Goal: Transaction & Acquisition: Purchase product/service

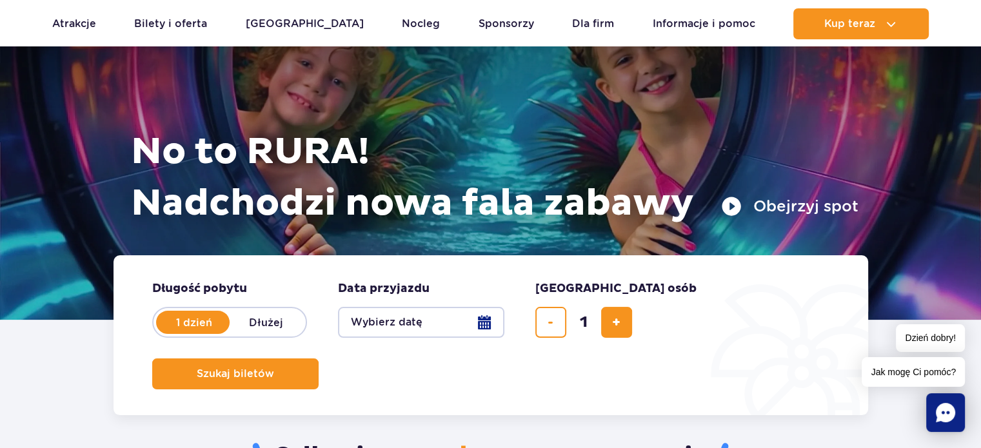
scroll to position [129, 0]
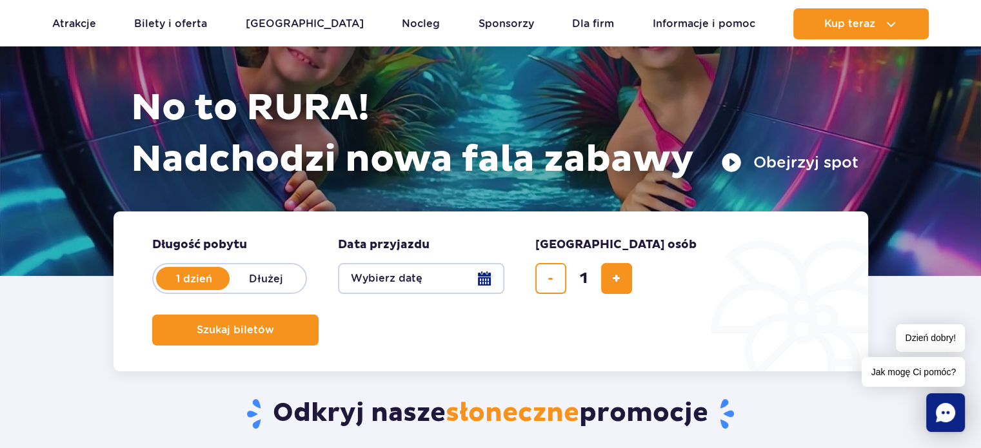
click at [268, 277] on label "Dłużej" at bounding box center [267, 278] width 74 height 27
click at [244, 290] on input "Dłużej" at bounding box center [237, 291] width 14 height 3
radio input "false"
radio input "true"
click at [485, 282] on button "Wybierz datę" at bounding box center [421, 278] width 166 height 31
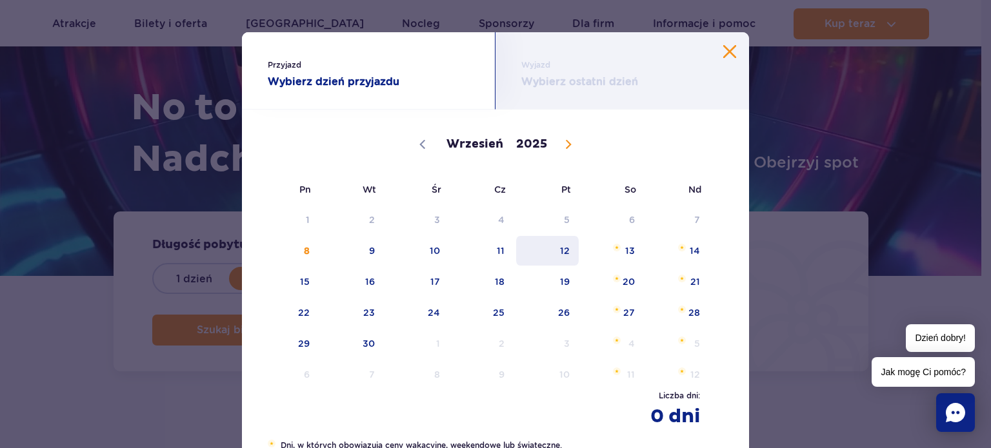
click at [557, 254] on span "12" at bounding box center [547, 251] width 65 height 30
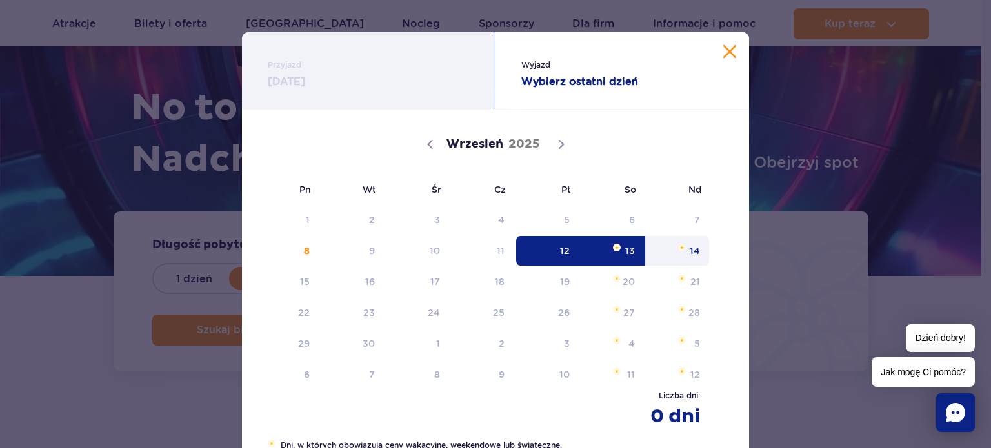
click at [687, 257] on span "14" at bounding box center [677, 251] width 65 height 30
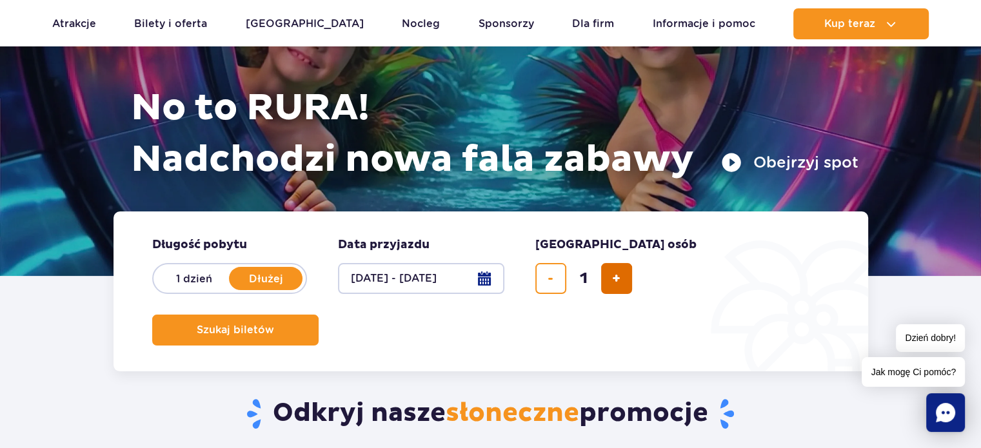
click at [617, 279] on span "dodaj bilet" at bounding box center [616, 279] width 8 height 0
type input "3"
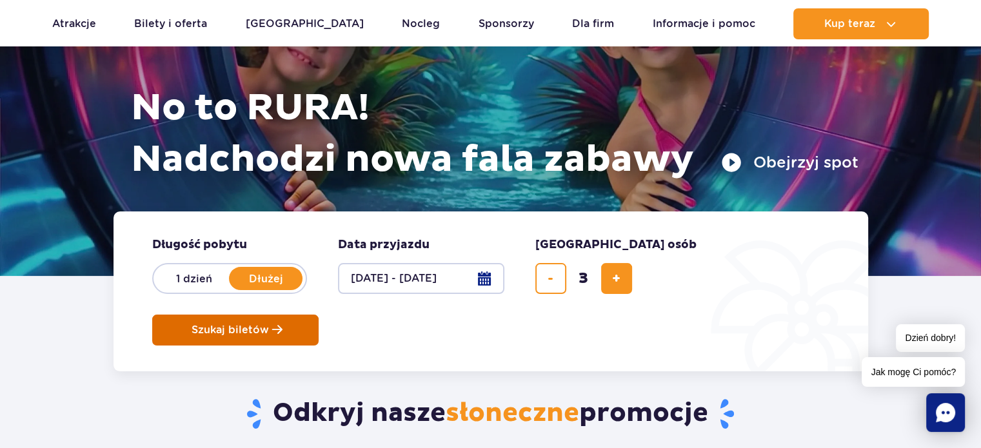
click at [319, 315] on button "Szukaj biletów" at bounding box center [235, 330] width 166 height 31
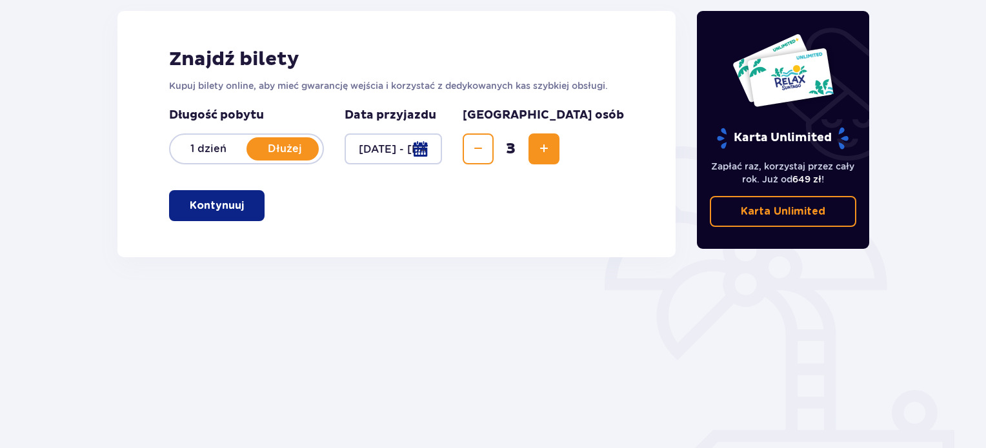
scroll to position [194, 0]
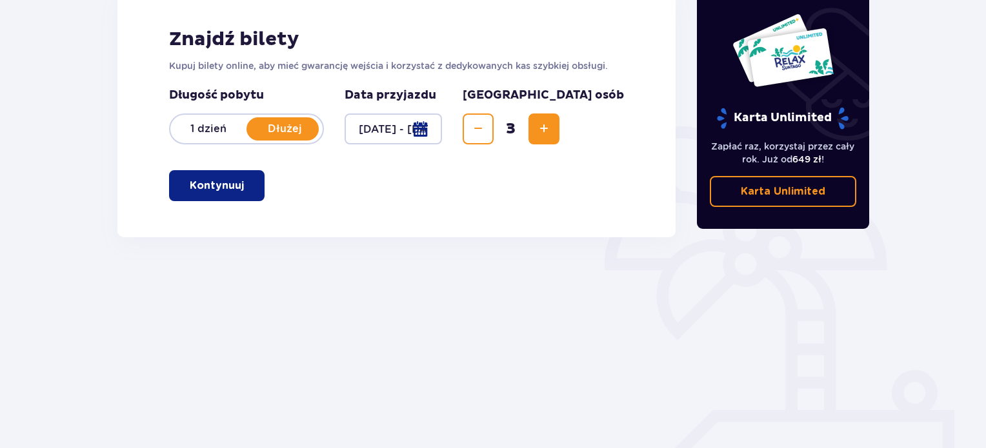
click at [206, 185] on p "Kontynuuj" at bounding box center [217, 186] width 54 height 14
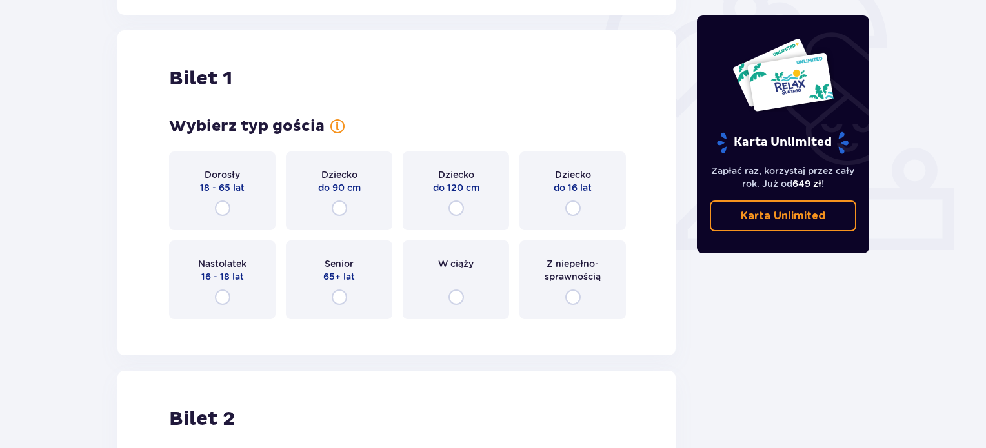
scroll to position [431, 0]
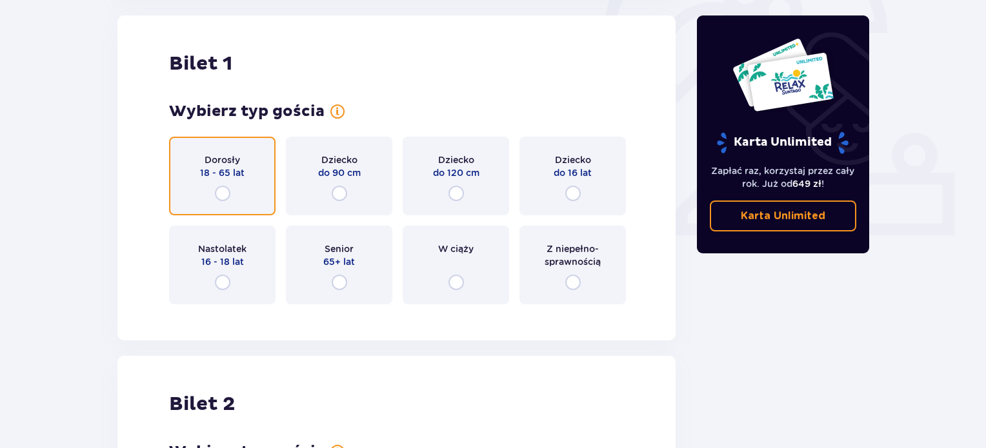
click at [222, 195] on input "radio" at bounding box center [222, 193] width 15 height 15
radio input "true"
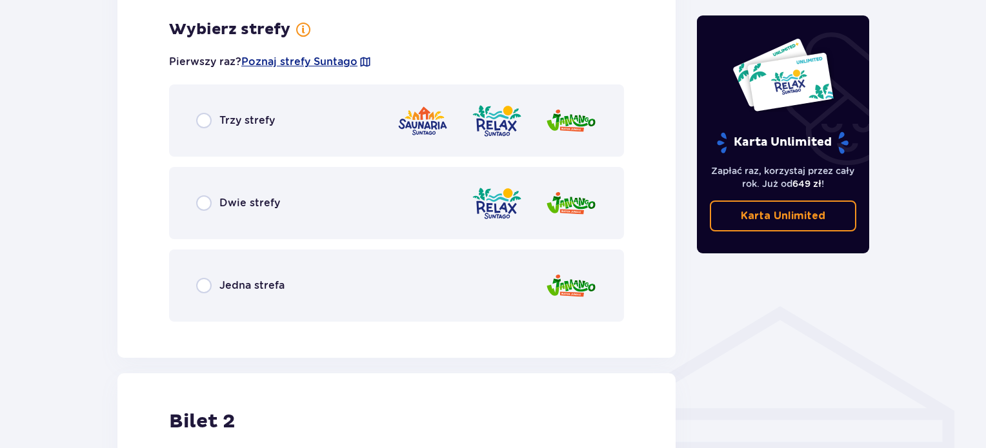
scroll to position [746, 0]
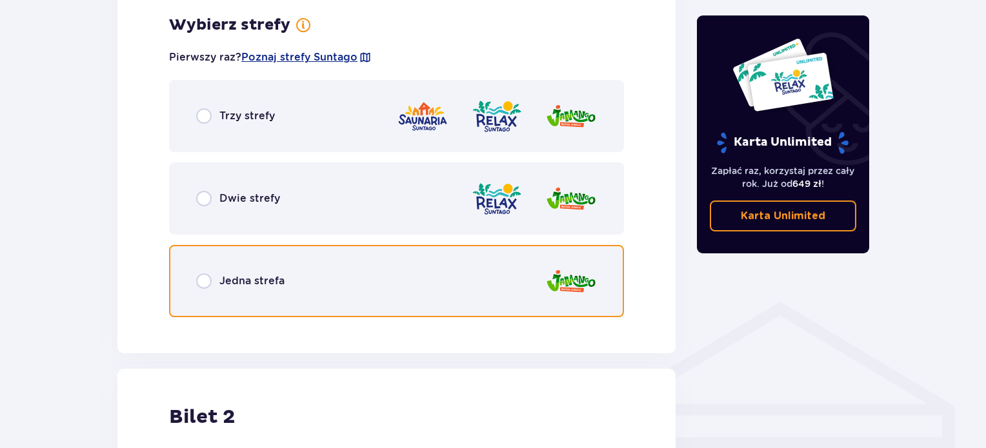
click at [206, 279] on input "radio" at bounding box center [203, 281] width 15 height 15
radio input "true"
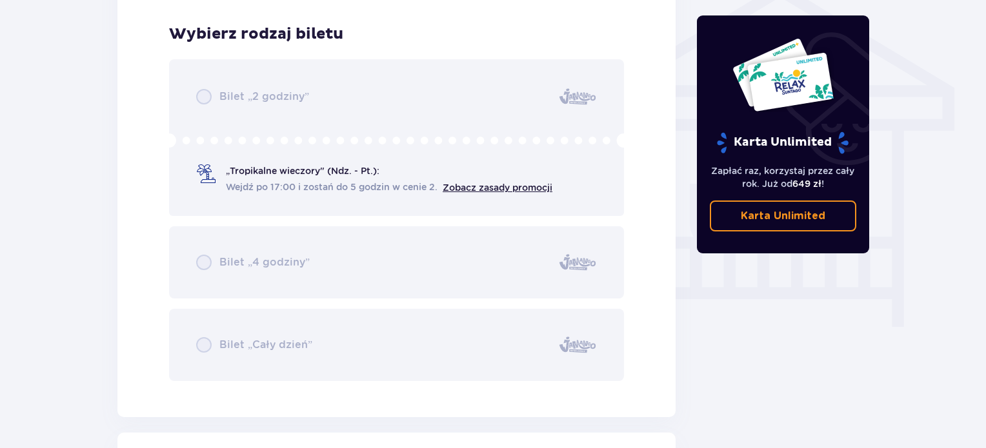
scroll to position [1074, 0]
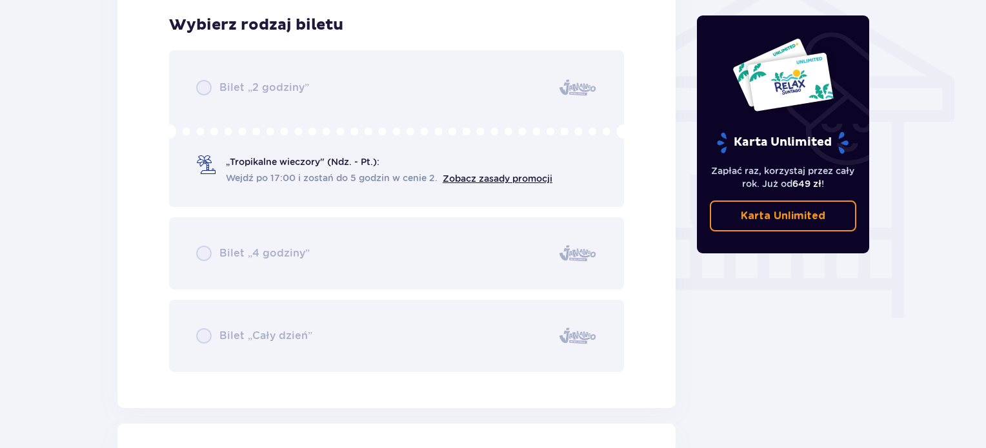
click at [212, 85] on div "Bilet „2 godziny” „Tropikalne wieczory" (Ndz. - Pt.): Wejdź po 17:00 i zostań d…" at bounding box center [396, 211] width 455 height 322
click at [212, 86] on div "Bilet „2 godziny” „Tropikalne wieczory" (Ndz. - Pt.): Wejdź po 17:00 i zostań d…" at bounding box center [396, 211] width 455 height 322
click at [213, 88] on div "Bilet „2 godziny” „Tropikalne wieczory" (Ndz. - Pt.): Wejdź po 17:00 i zostań d…" at bounding box center [396, 211] width 455 height 322
